Goal: Task Accomplishment & Management: Manage account settings

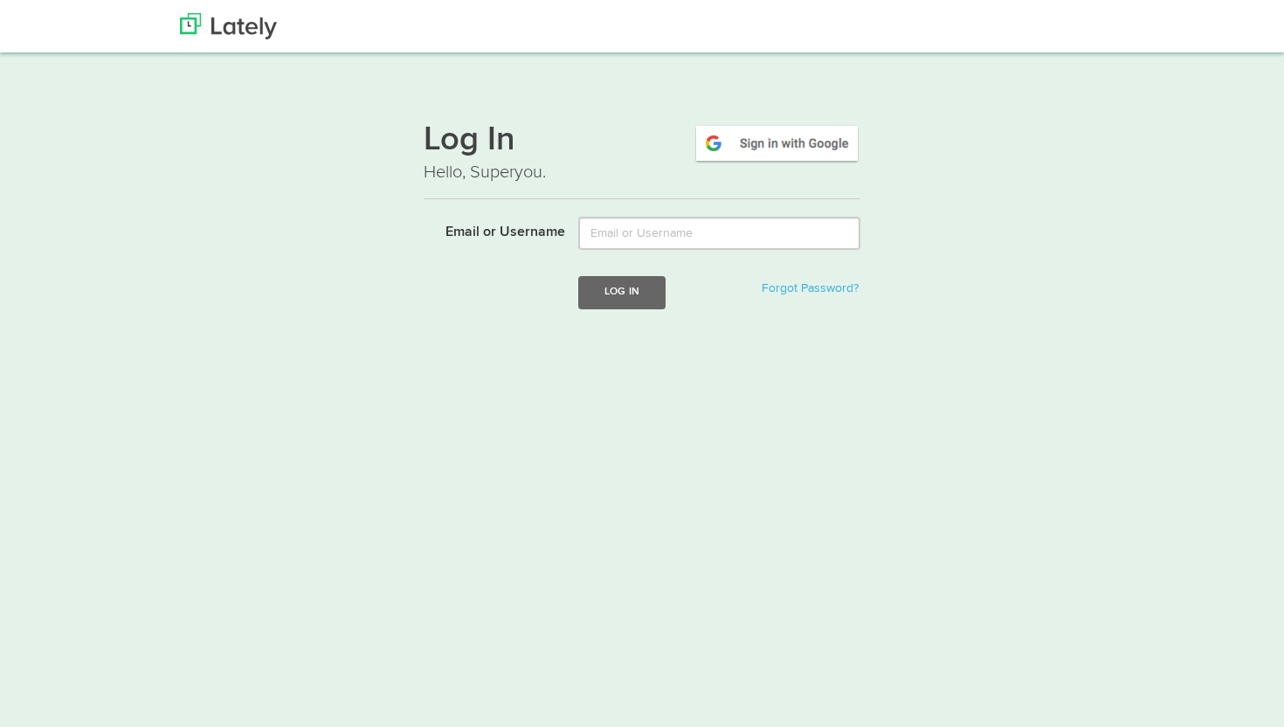
click at [635, 241] on input "Email or Username" at bounding box center [719, 233] width 282 height 33
click at [986, 391] on html "Thanks! Schedule Your Demo You Are Awesome! We’re superpsyched to learn more ab…" at bounding box center [642, 386] width 1284 height 773
click at [666, 244] on input "Email or Username" at bounding box center [719, 233] width 282 height 33
type input "[EMAIL_ADDRESS][DOMAIN_NAME]"
click at [628, 294] on button "Log In" at bounding box center [621, 292] width 87 height 32
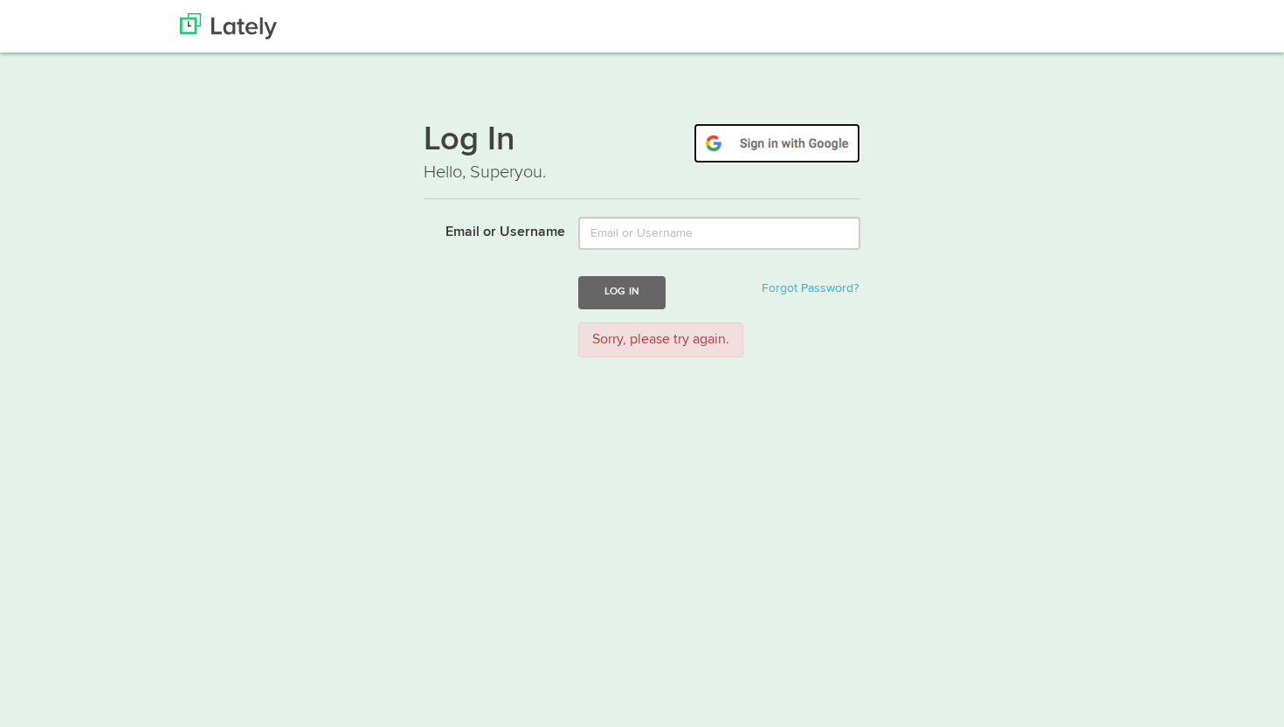
click at [758, 145] on img at bounding box center [777, 143] width 167 height 40
